Goal: Book appointment/travel/reservation

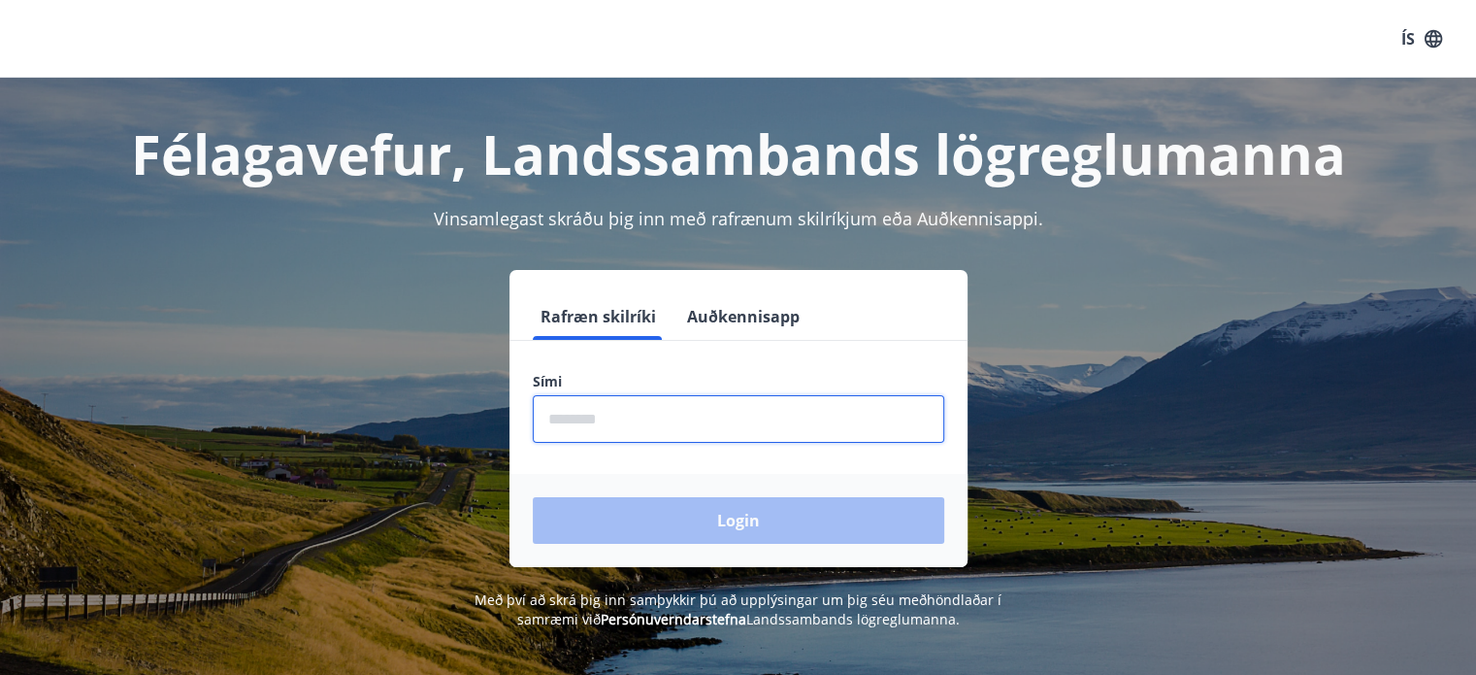
click at [731, 397] on input "phone" at bounding box center [739, 419] width 412 height 48
type input "********"
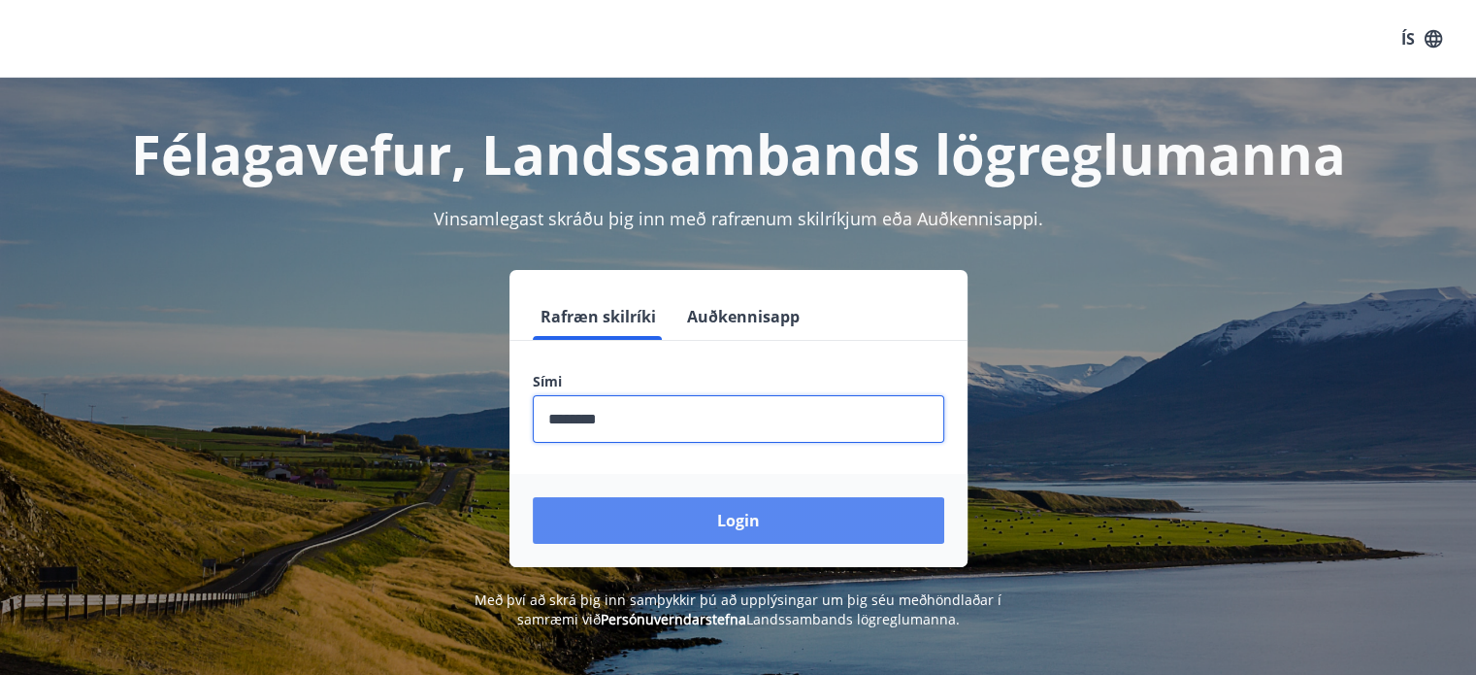
click at [676, 523] on button "Login" at bounding box center [739, 520] width 412 height 47
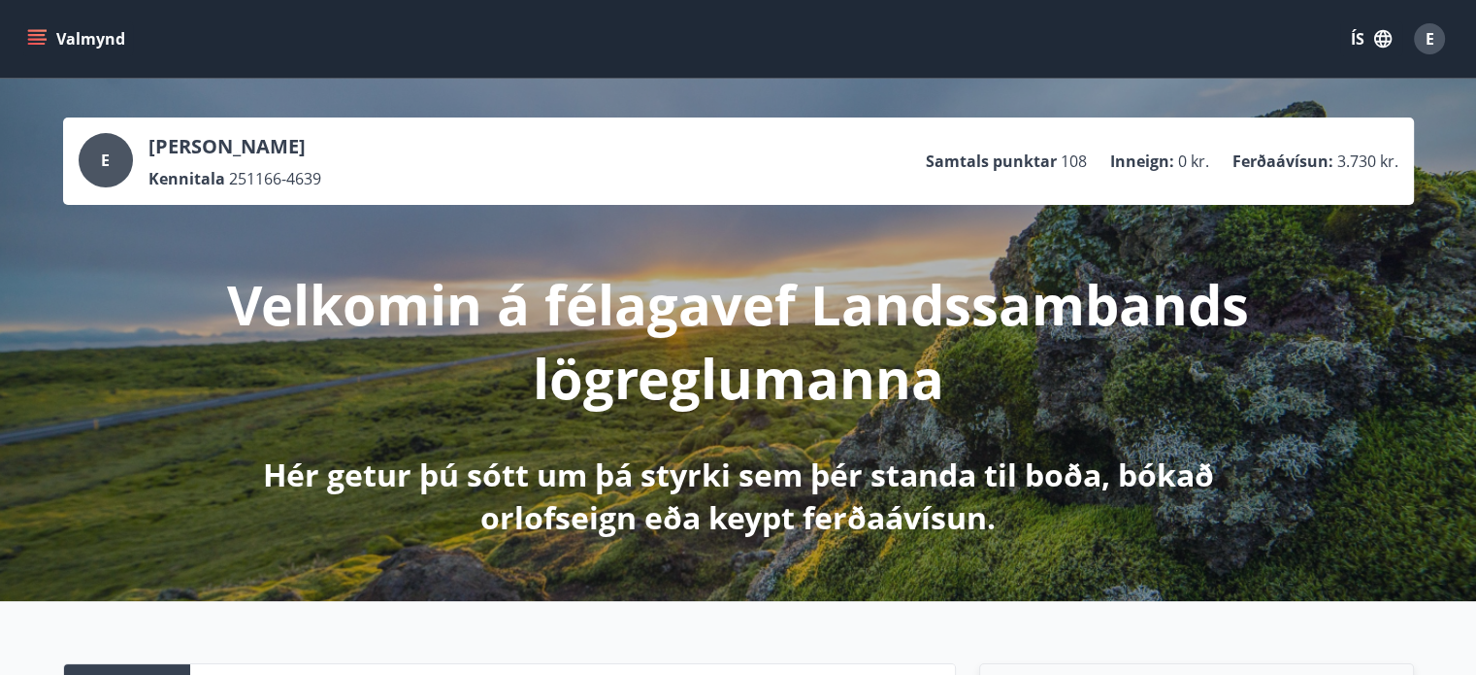
click at [46, 40] on icon "menu" at bounding box center [38, 39] width 21 height 2
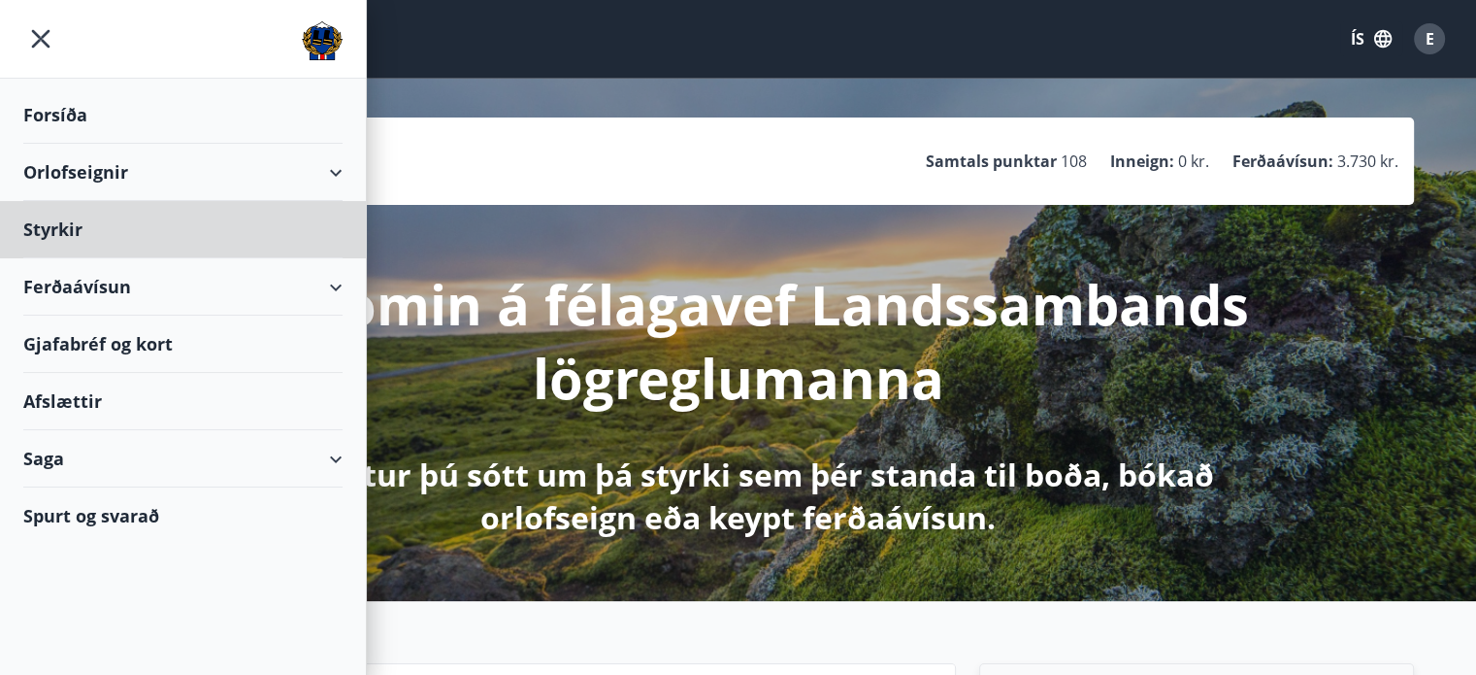
click at [47, 112] on div "Forsíða" at bounding box center [182, 114] width 319 height 57
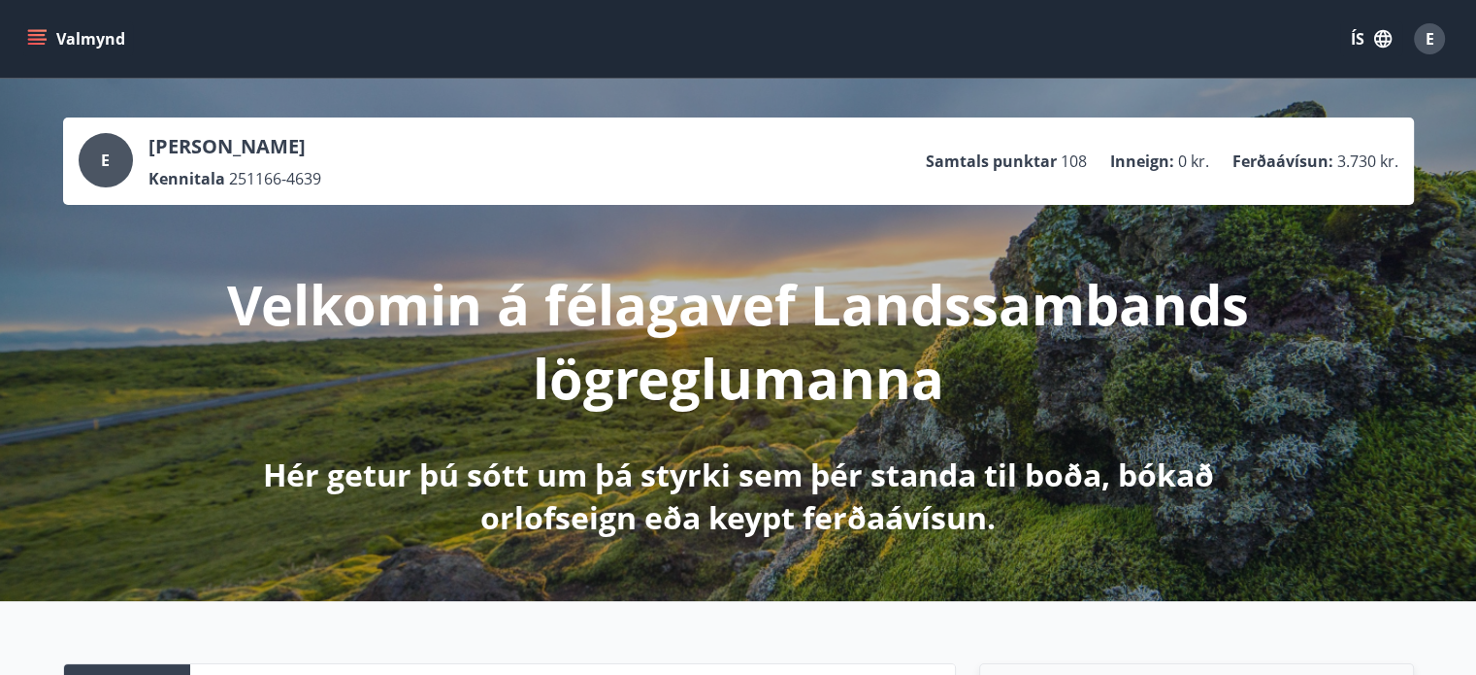
click at [363, 75] on div "Valmynd ÍS E" at bounding box center [738, 39] width 1476 height 78
click at [34, 32] on icon "menu" at bounding box center [36, 38] width 19 height 19
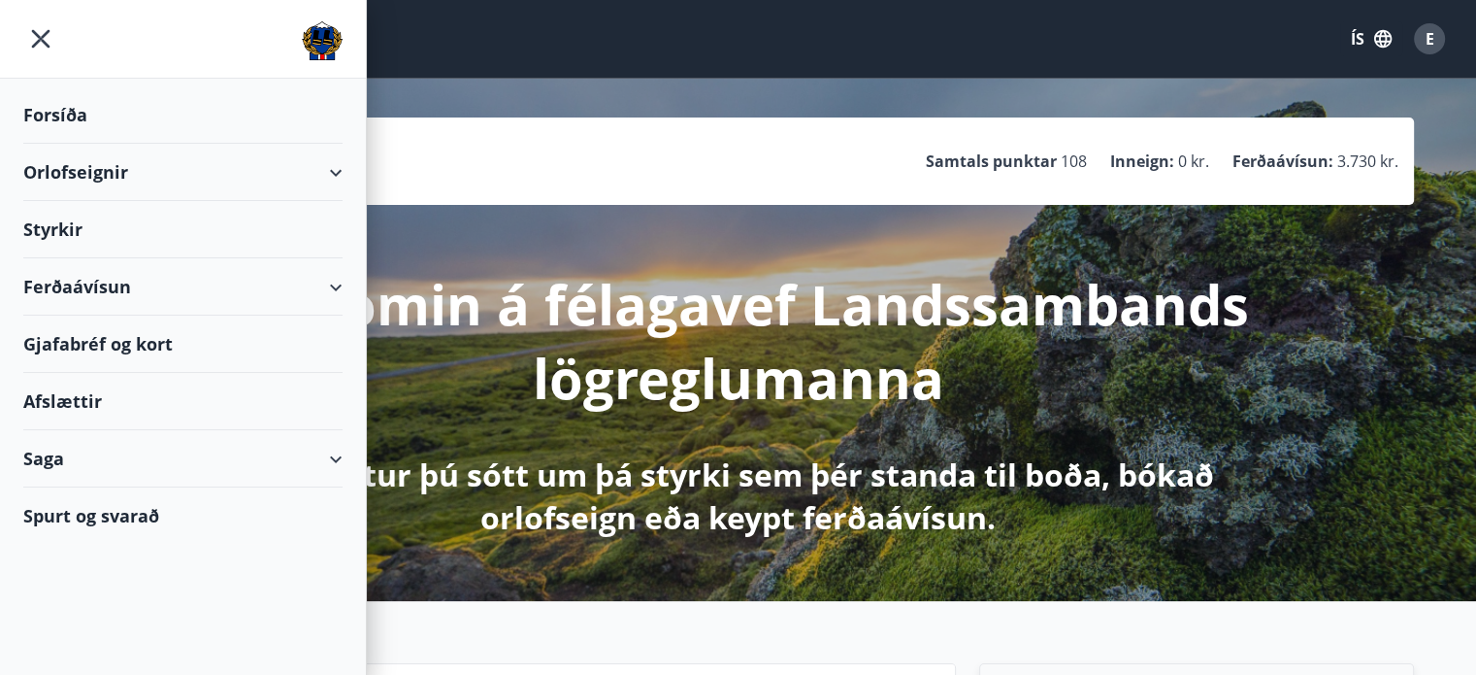
click at [60, 174] on div "Orlofseignir" at bounding box center [182, 172] width 319 height 57
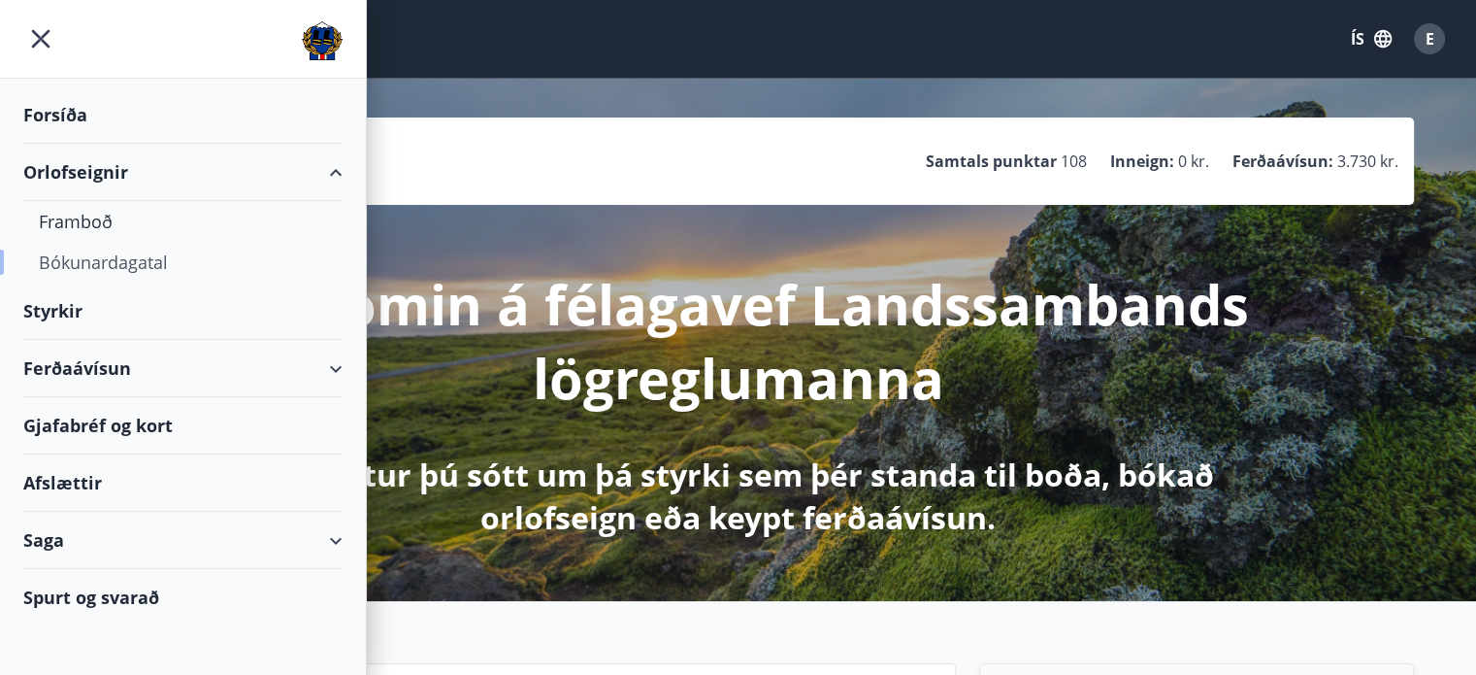
click at [85, 269] on div "Bókunardagatal" at bounding box center [183, 262] width 288 height 41
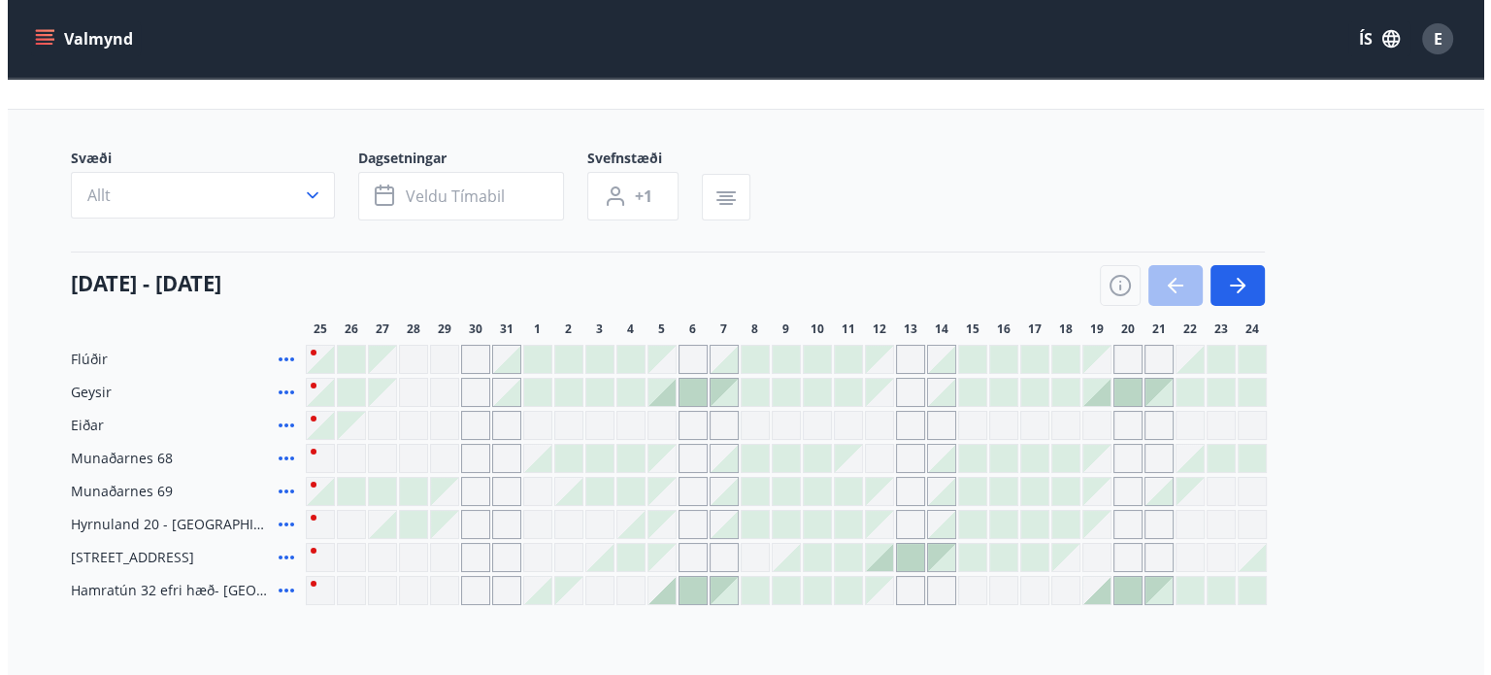
scroll to position [116, 0]
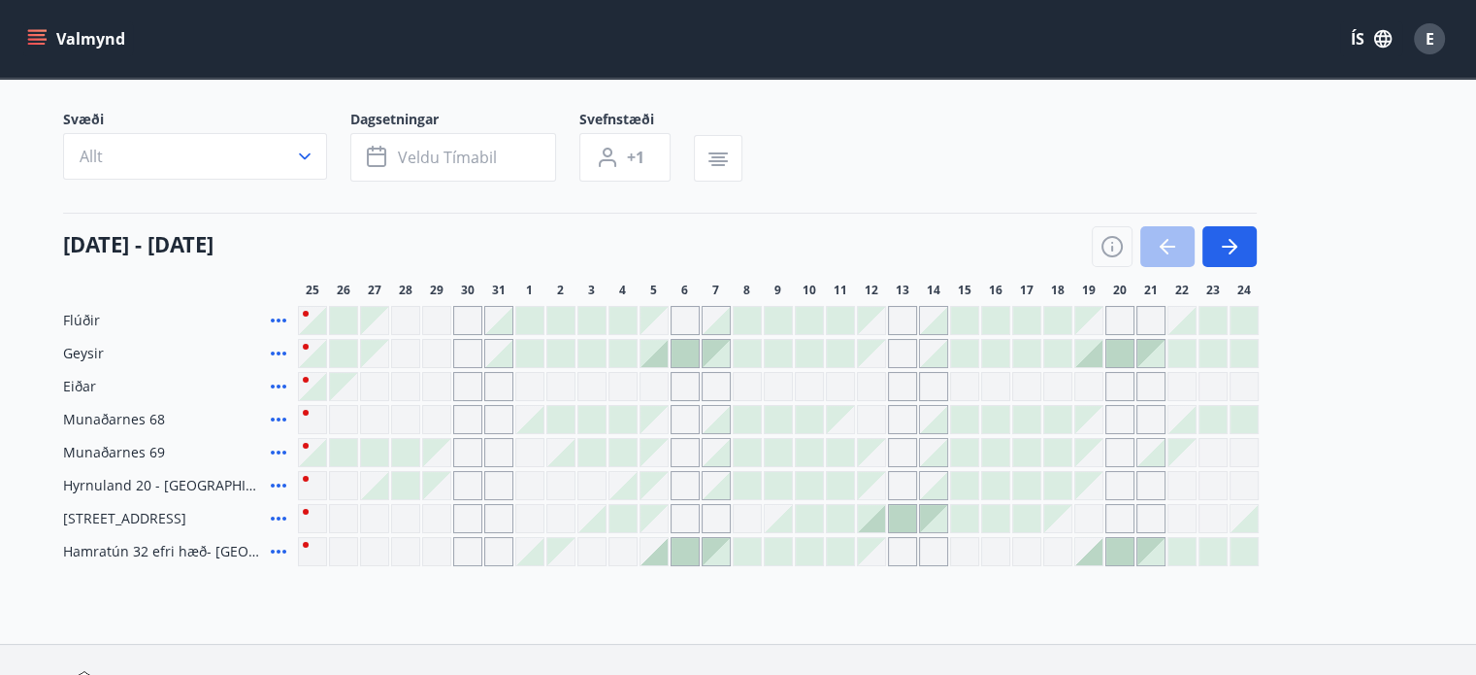
click at [31, 43] on icon "menu" at bounding box center [36, 44] width 17 height 2
click at [1441, 53] on span "E" at bounding box center [1429, 38] width 31 height 31
